Goal: Navigation & Orientation: Understand site structure

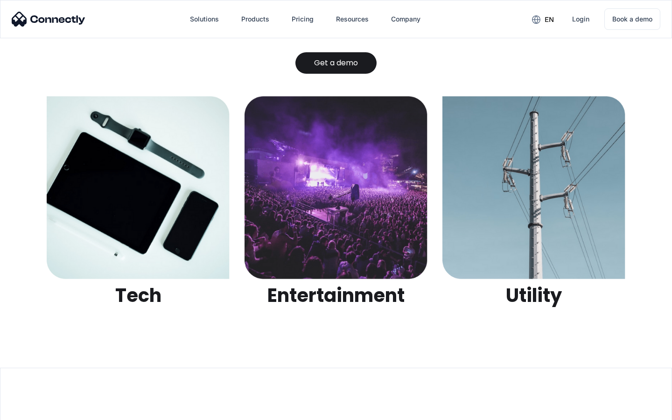
scroll to position [2943, 0]
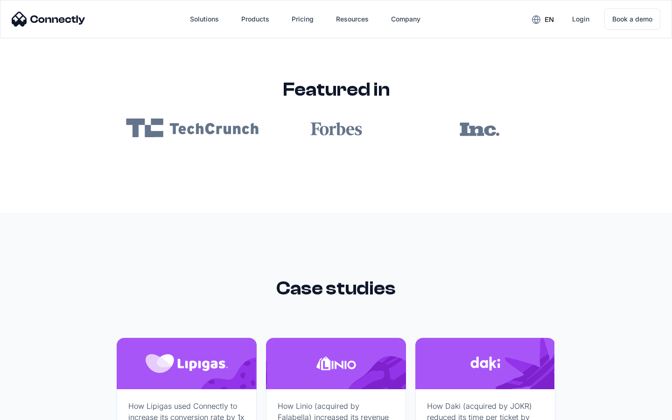
scroll to position [5586, 0]
